Goal: Information Seeking & Learning: Compare options

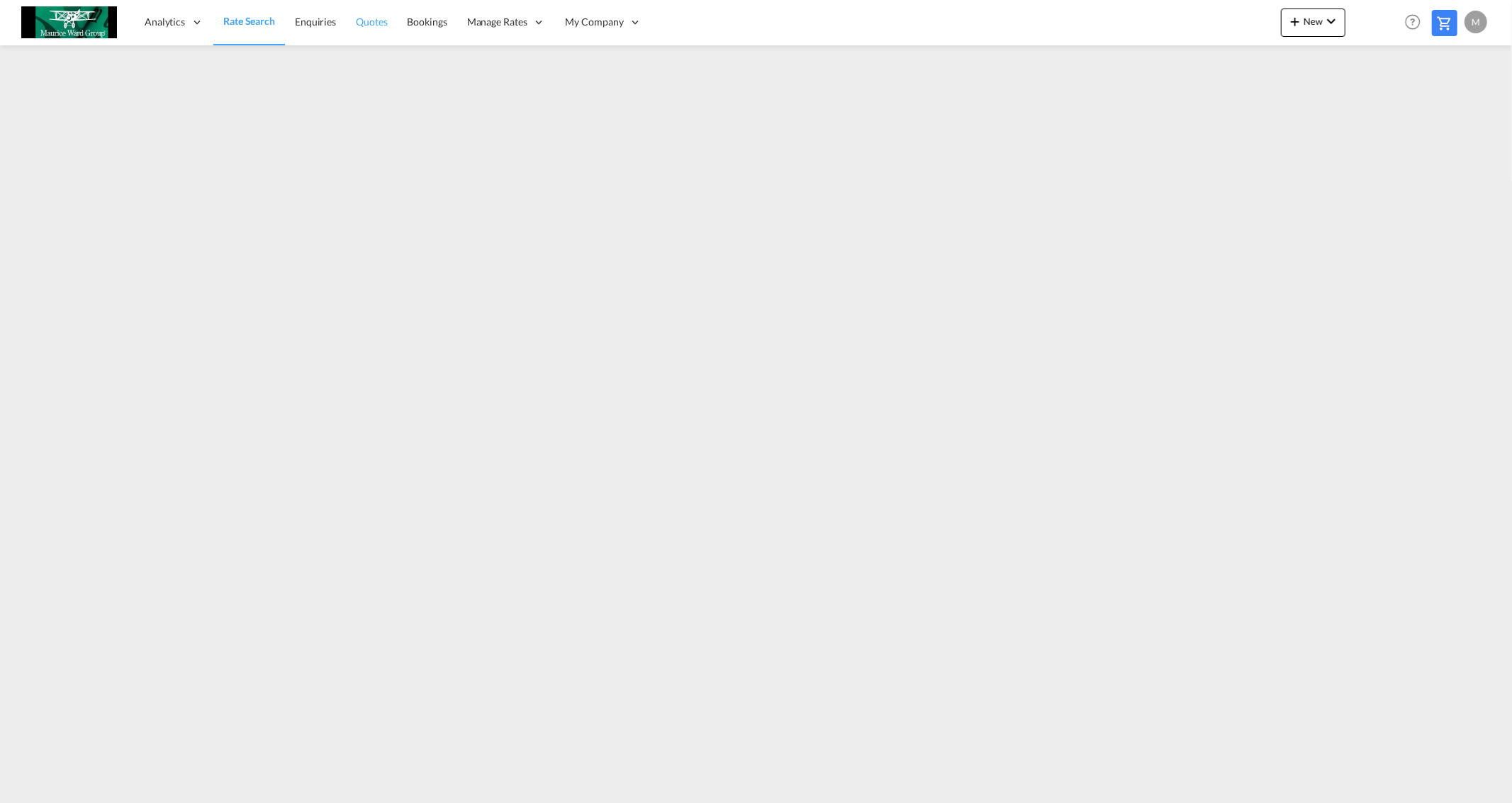
click at [381, 20] on span "Quotes" at bounding box center [371, 21] width 31 height 12
click at [356, 20] on span "Quotes" at bounding box center [371, 21] width 31 height 12
click at [312, 24] on span "Enquiries" at bounding box center [315, 21] width 41 height 12
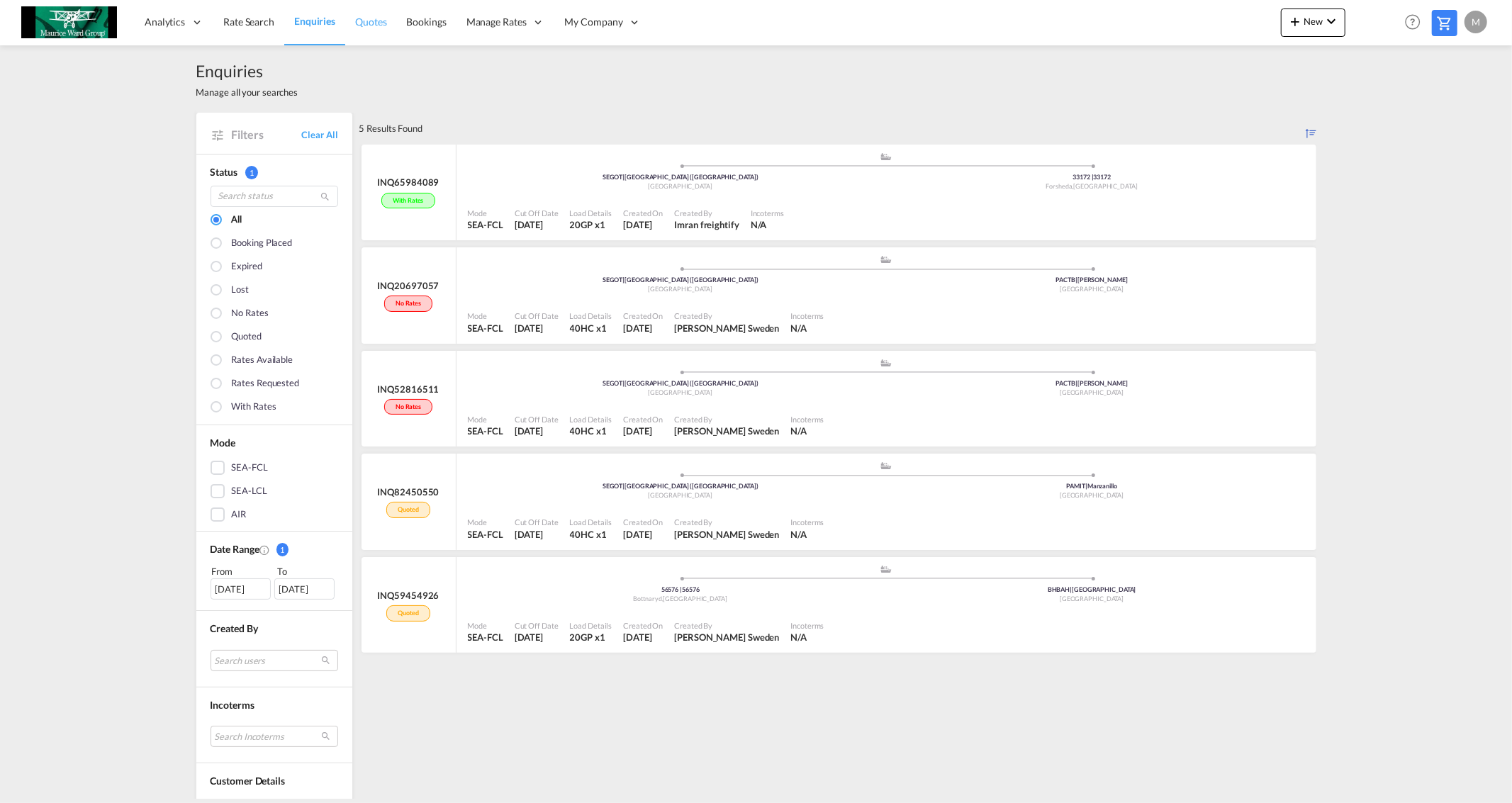
click at [366, 20] on span "Quotes" at bounding box center [371, 21] width 31 height 12
